Goal: Task Accomplishment & Management: Manage account settings

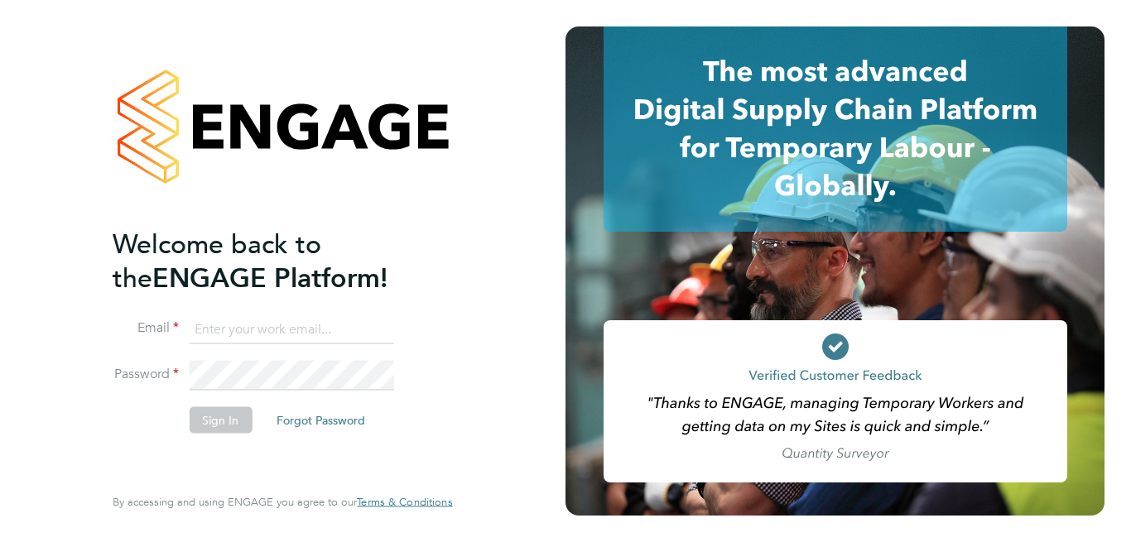
click at [234, 326] on input at bounding box center [291, 330] width 205 height 30
type input "[EMAIL_ADDRESS][DOMAIN_NAME]"
click at [219, 416] on button "Sign In" at bounding box center [220, 420] width 63 height 27
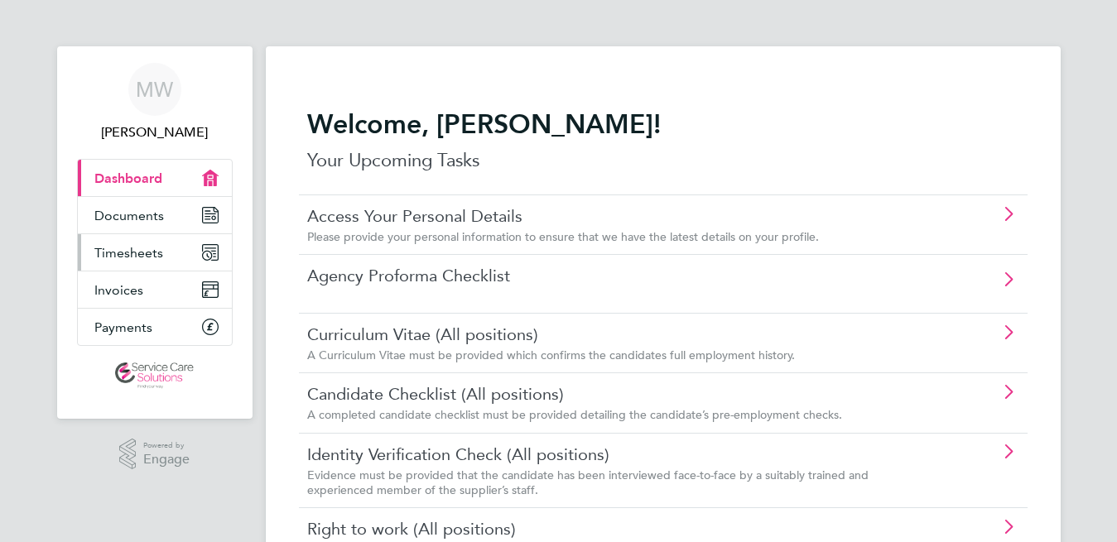
click at [135, 253] on span "Timesheets" at bounding box center [128, 253] width 69 height 16
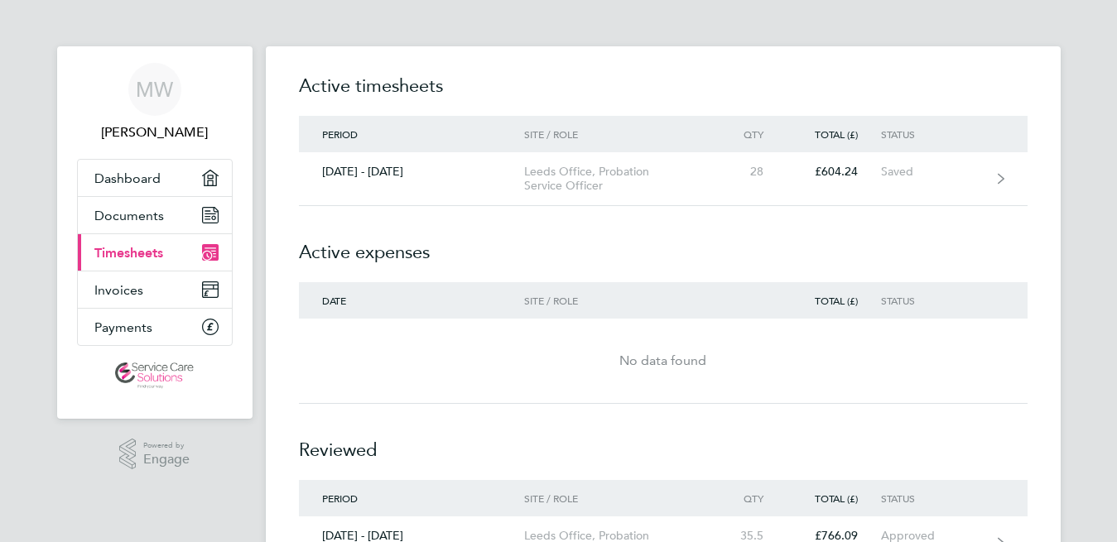
click at [10, 326] on div "MW Mark Woodsworth Applications: Dashboard Documents Current page: Timesheets I…" at bounding box center [558, 423] width 1117 height 846
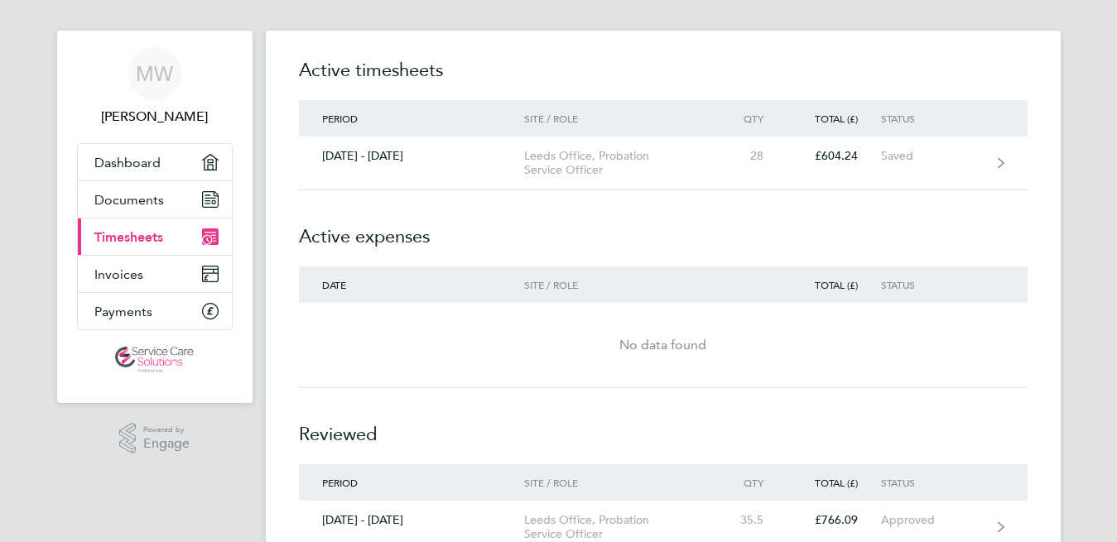
scroll to position [7, 0]
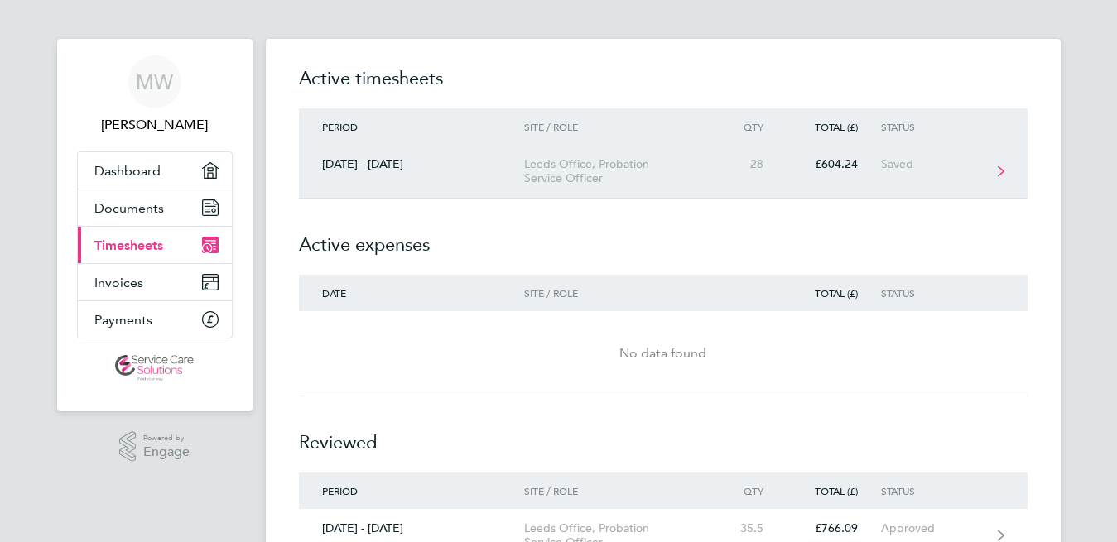
click at [998, 174] on icon at bounding box center [1001, 172] width 7 height 12
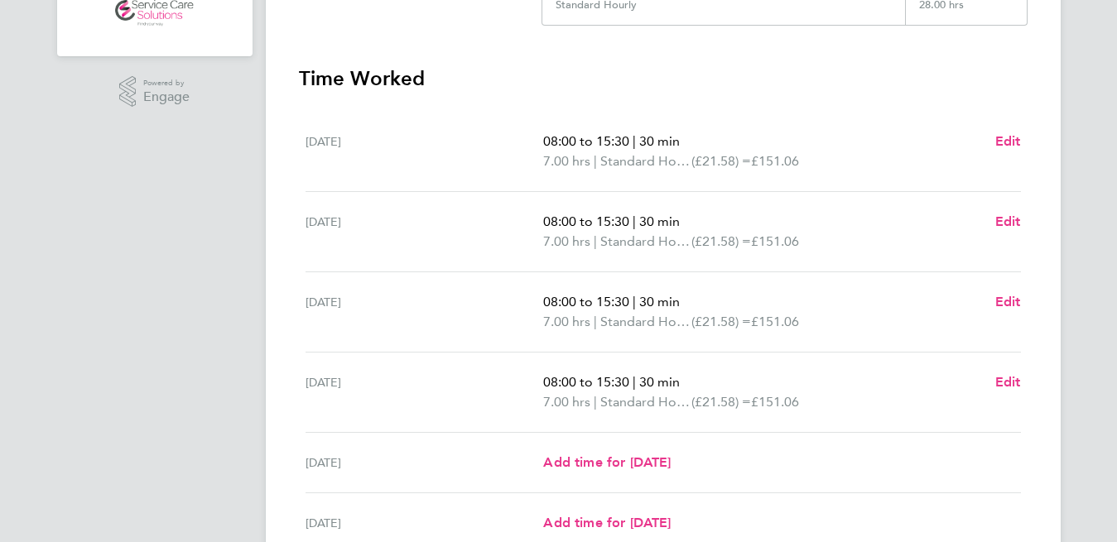
scroll to position [514, 0]
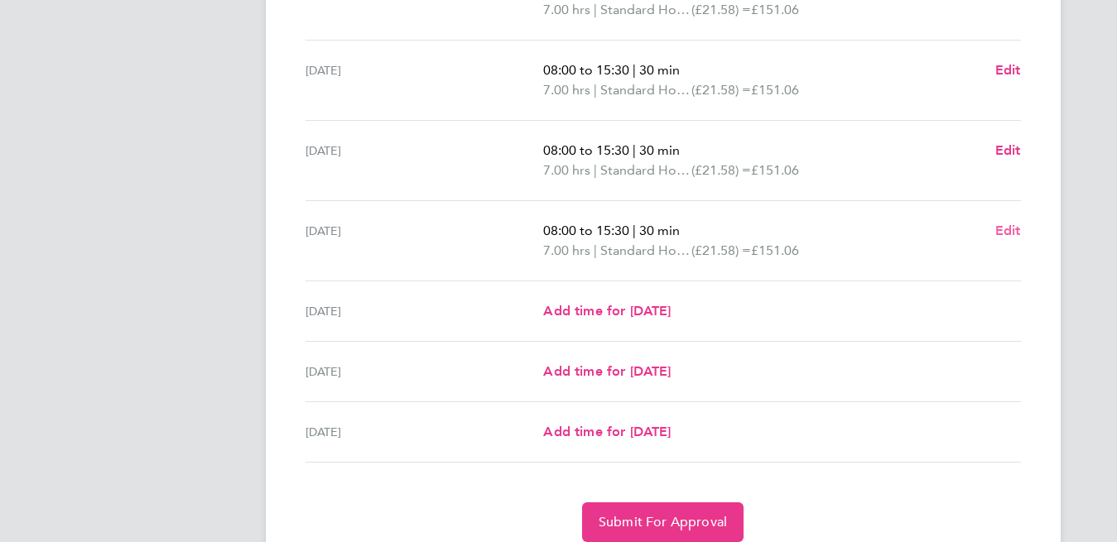
click at [1007, 233] on span "Edit" at bounding box center [1008, 231] width 26 height 16
select select "30"
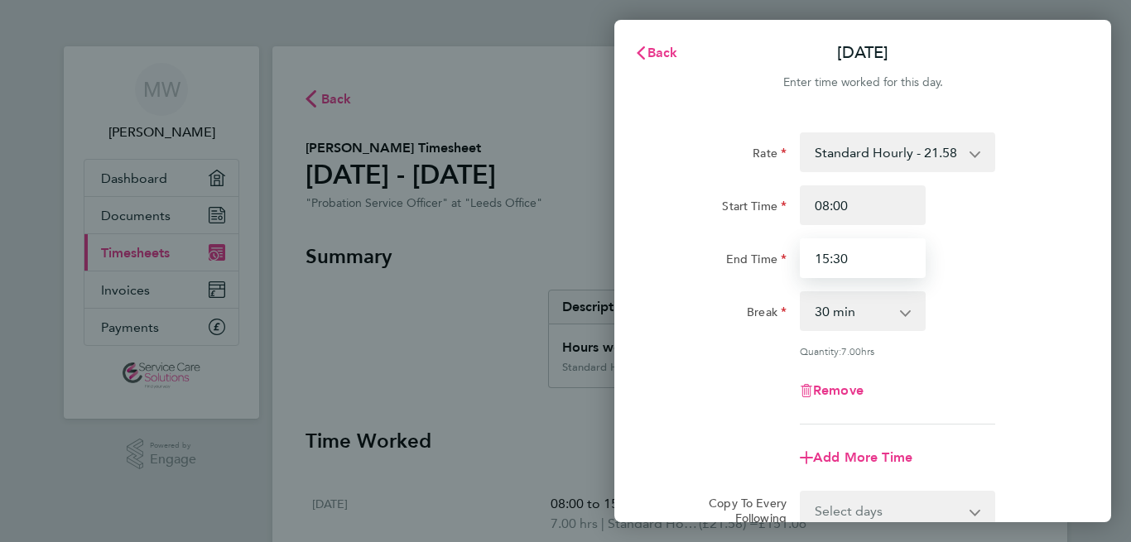
click at [825, 256] on input "15:30" at bounding box center [863, 259] width 126 height 40
type input ":"
type input "12:00"
click at [724, 374] on div "Remove" at bounding box center [862, 391] width 417 height 40
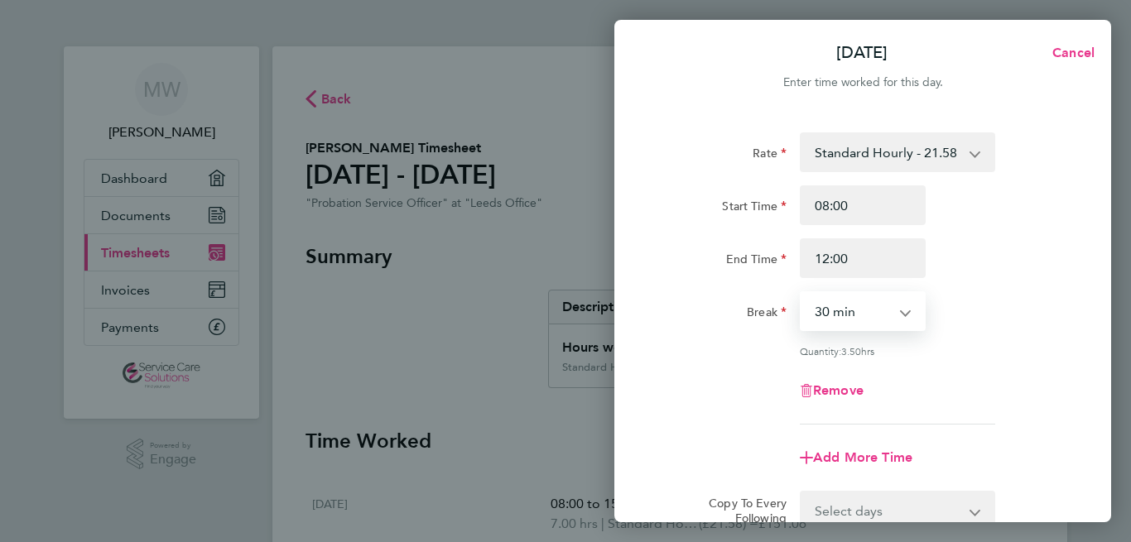
select select "0"
click option "0 min" at bounding box center [0, 0] width 0 height 0
click at [665, 372] on div "Remove" at bounding box center [862, 391] width 417 height 40
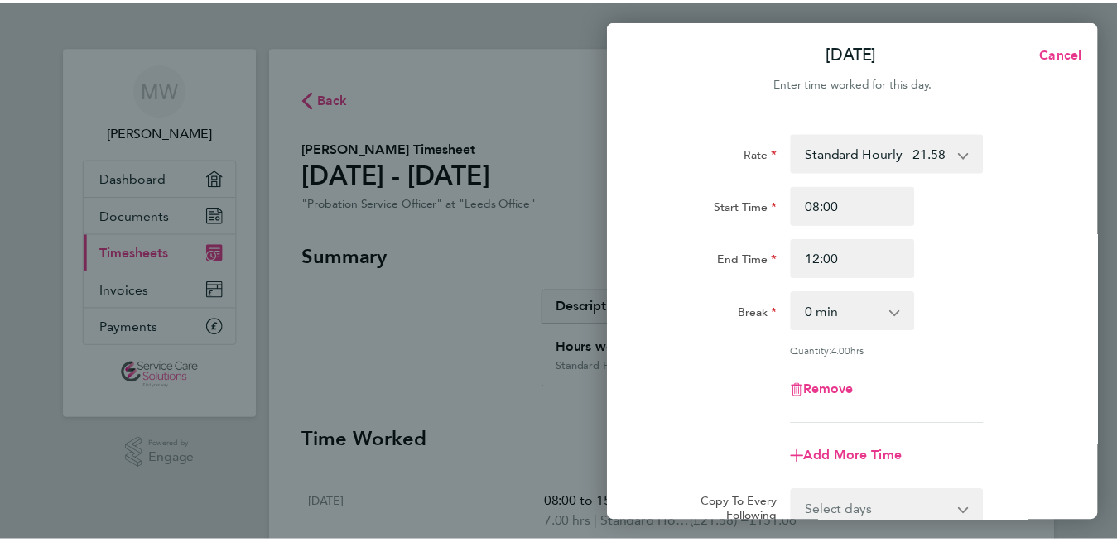
scroll to position [225, 0]
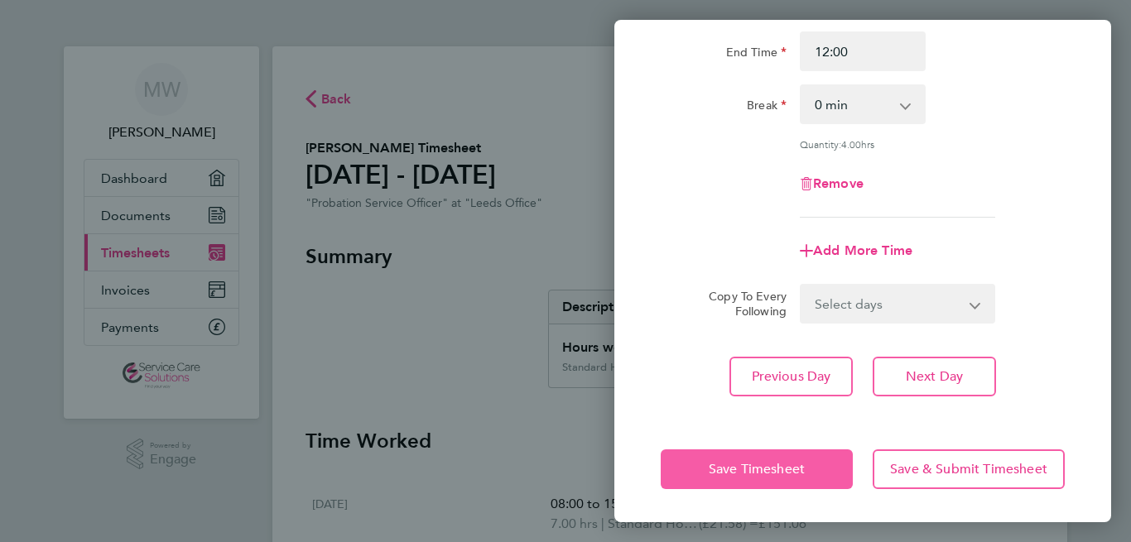
click at [764, 459] on button "Save Timesheet" at bounding box center [757, 470] width 192 height 40
